Goal: Find specific page/section: Find specific page/section

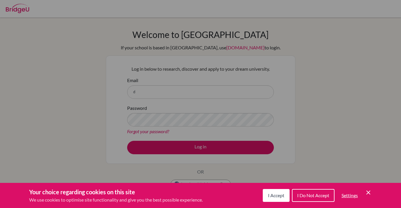
click at [276, 195] on span "I Accept" at bounding box center [276, 195] width 16 height 6
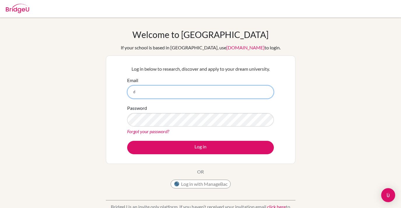
click at [155, 91] on input "d" at bounding box center [200, 91] width 147 height 13
type input "dwerner@isk.ac.ke"
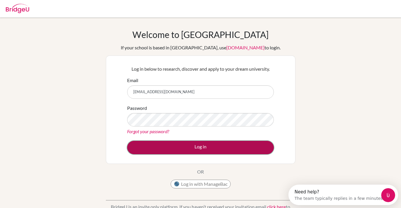
click at [191, 147] on button "Log in" at bounding box center [200, 147] width 147 height 13
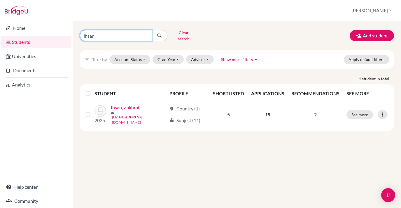
click at [100, 35] on input "ihsan" at bounding box center [116, 35] width 72 height 11
type input "i"
type input "chandaria"
click button "submit" at bounding box center [159, 35] width 15 height 11
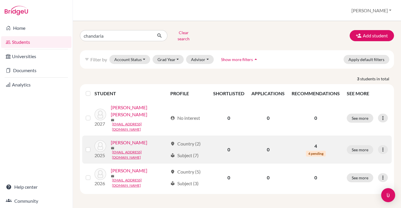
click at [128, 139] on link "[PERSON_NAME]" at bounding box center [129, 142] width 36 height 7
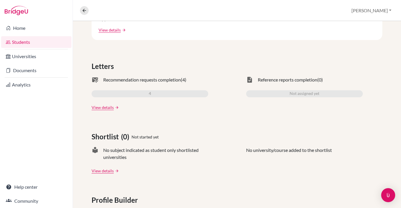
scroll to position [150, 0]
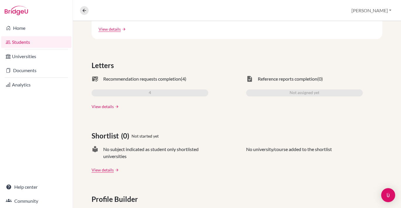
click at [105, 106] on link "View details" at bounding box center [103, 106] width 22 height 6
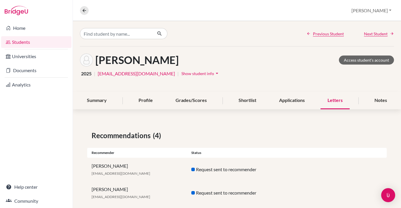
click at [21, 41] on link "Students" at bounding box center [36, 42] width 70 height 12
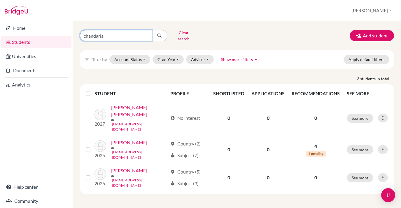
click at [114, 36] on input "chandaria" at bounding box center [116, 35] width 72 height 11
type input "c"
